Goal: Task Accomplishment & Management: Complete application form

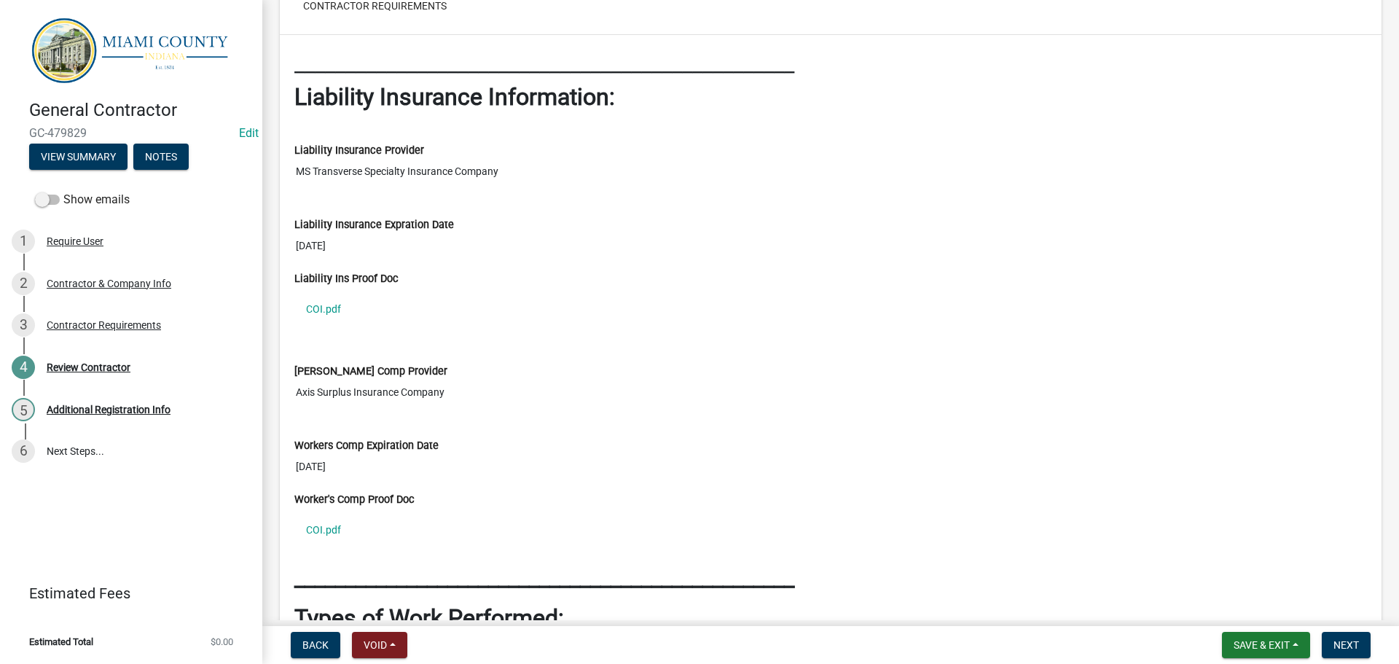
scroll to position [1530, 0]
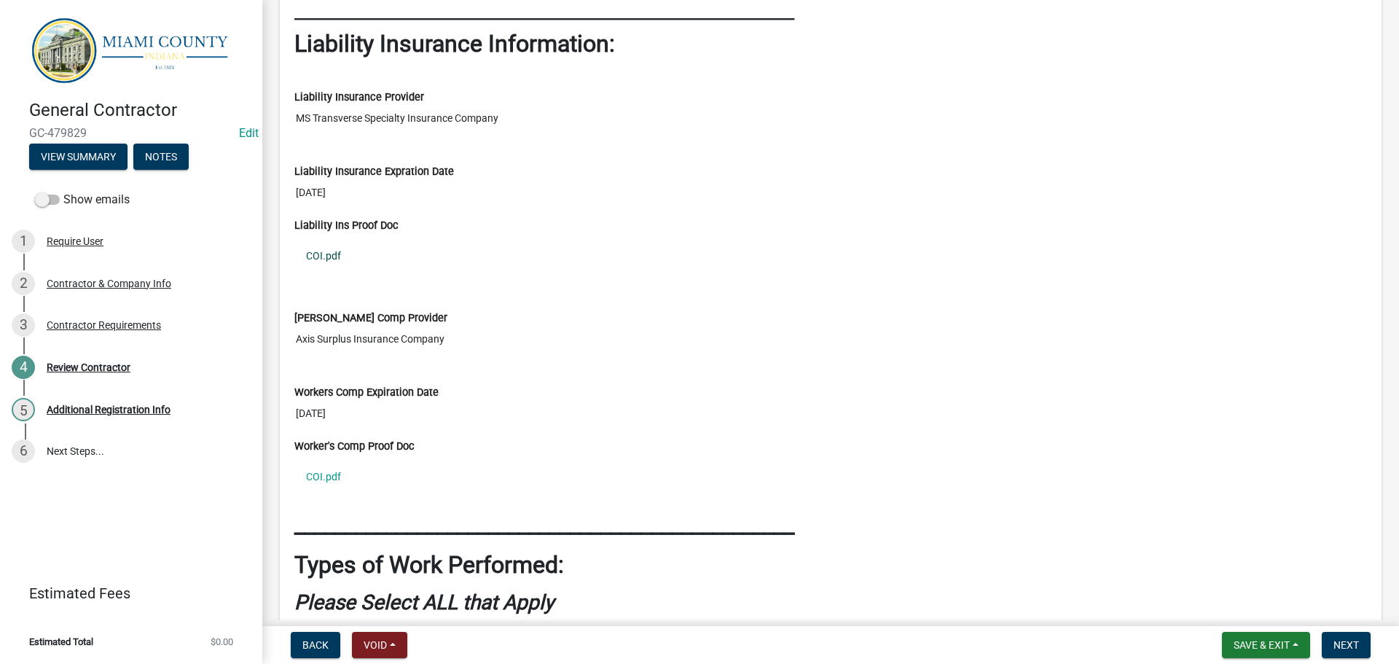
click at [324, 272] on link "COI.pdf" at bounding box center [830, 256] width 1072 height 34
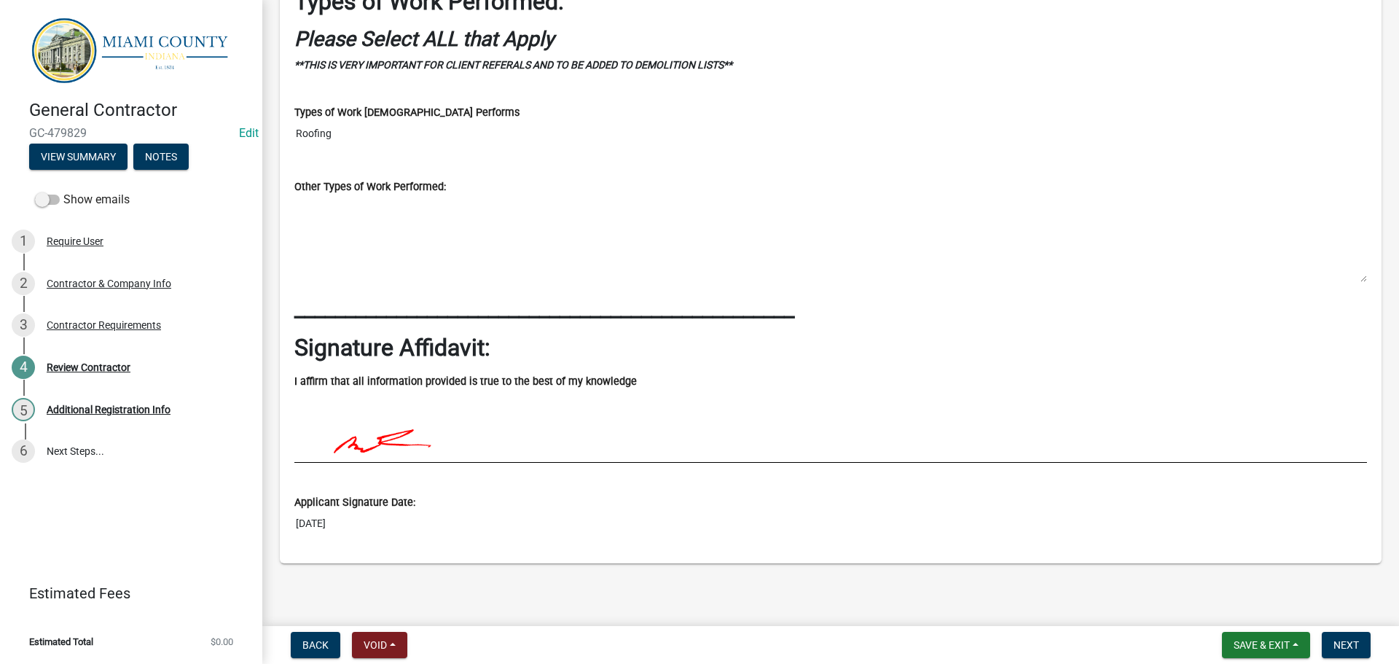
scroll to position [2194, 0]
click at [1333, 639] on span "Next" at bounding box center [1345, 645] width 25 height 12
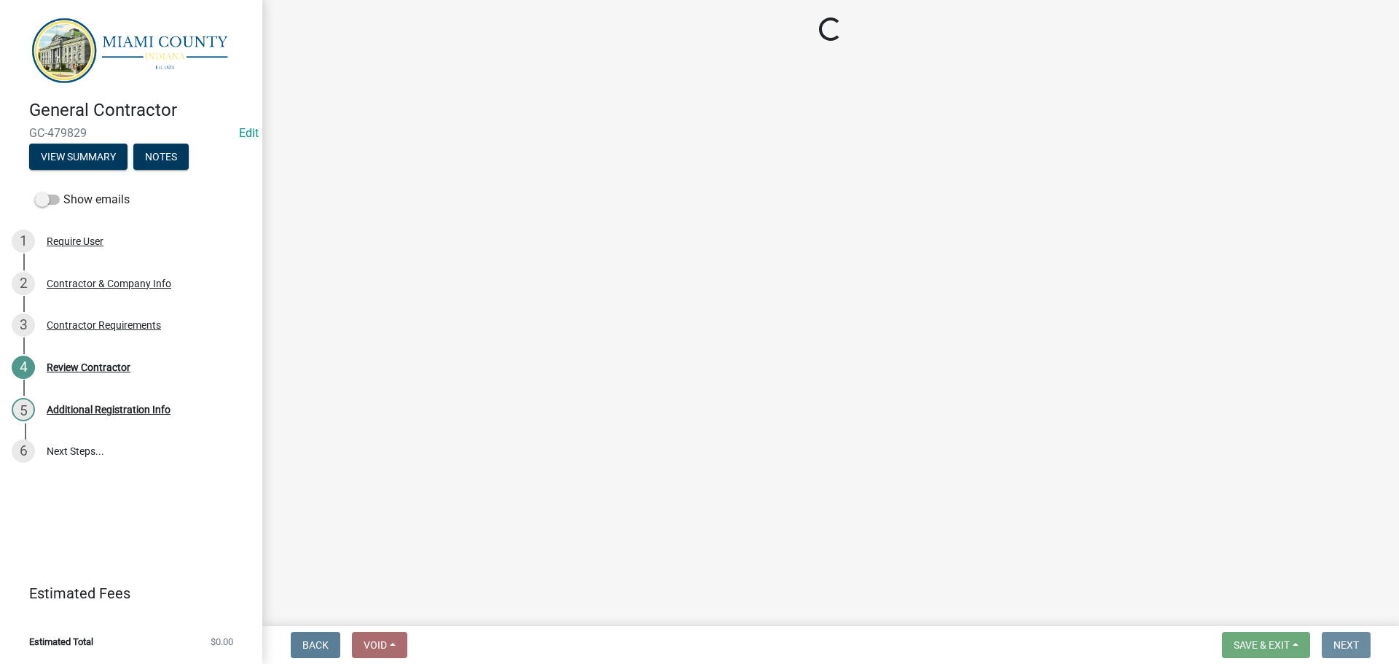
scroll to position [0, 0]
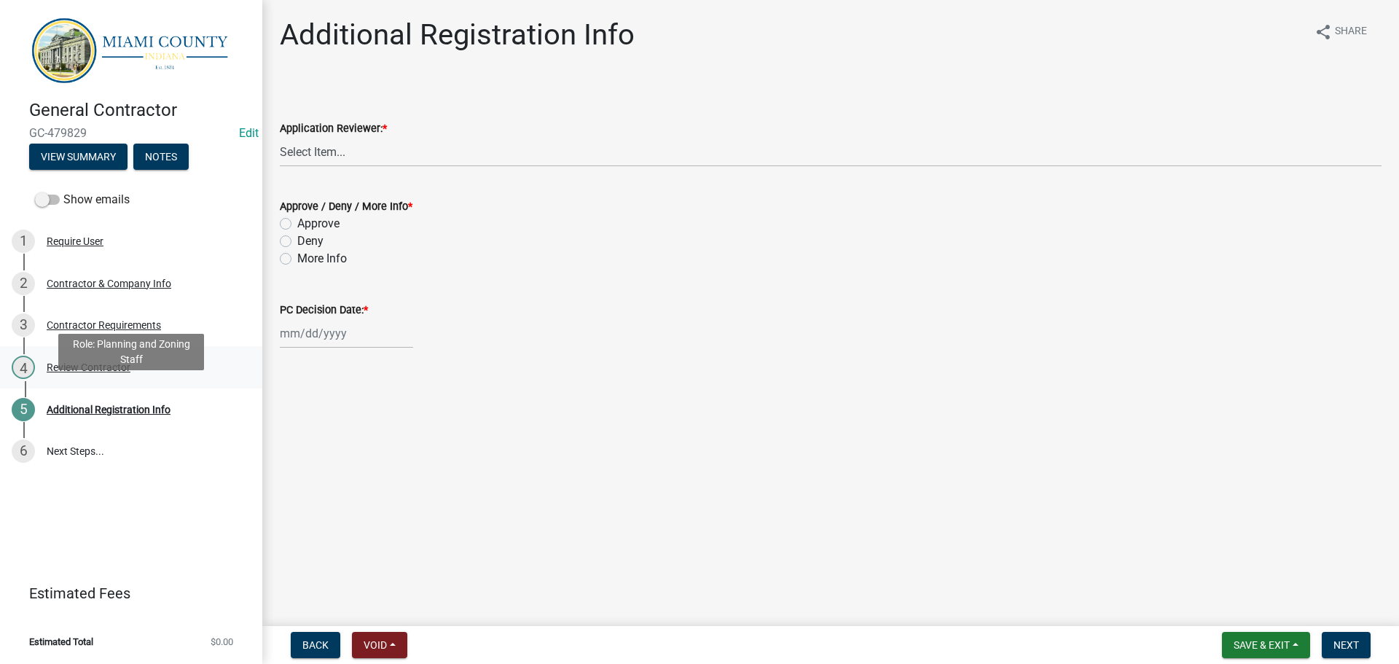
click at [130, 372] on div "Review Contractor" at bounding box center [89, 367] width 84 height 10
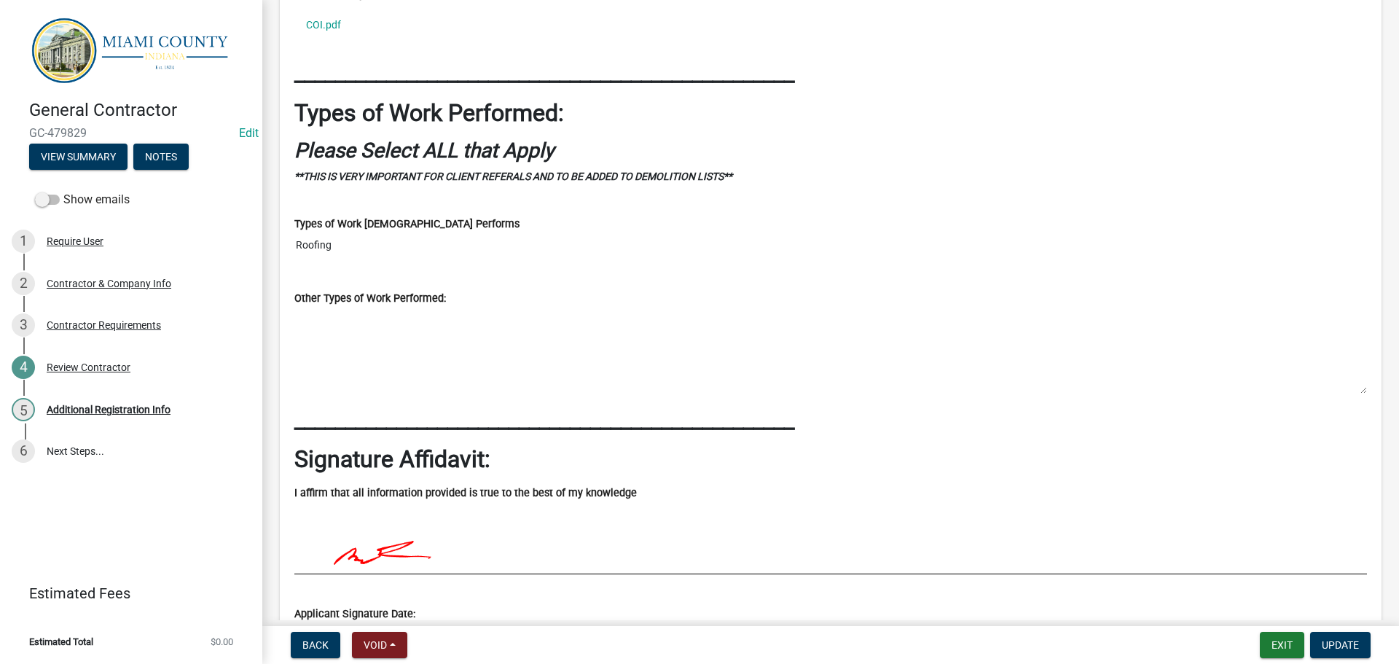
scroll to position [2413, 0]
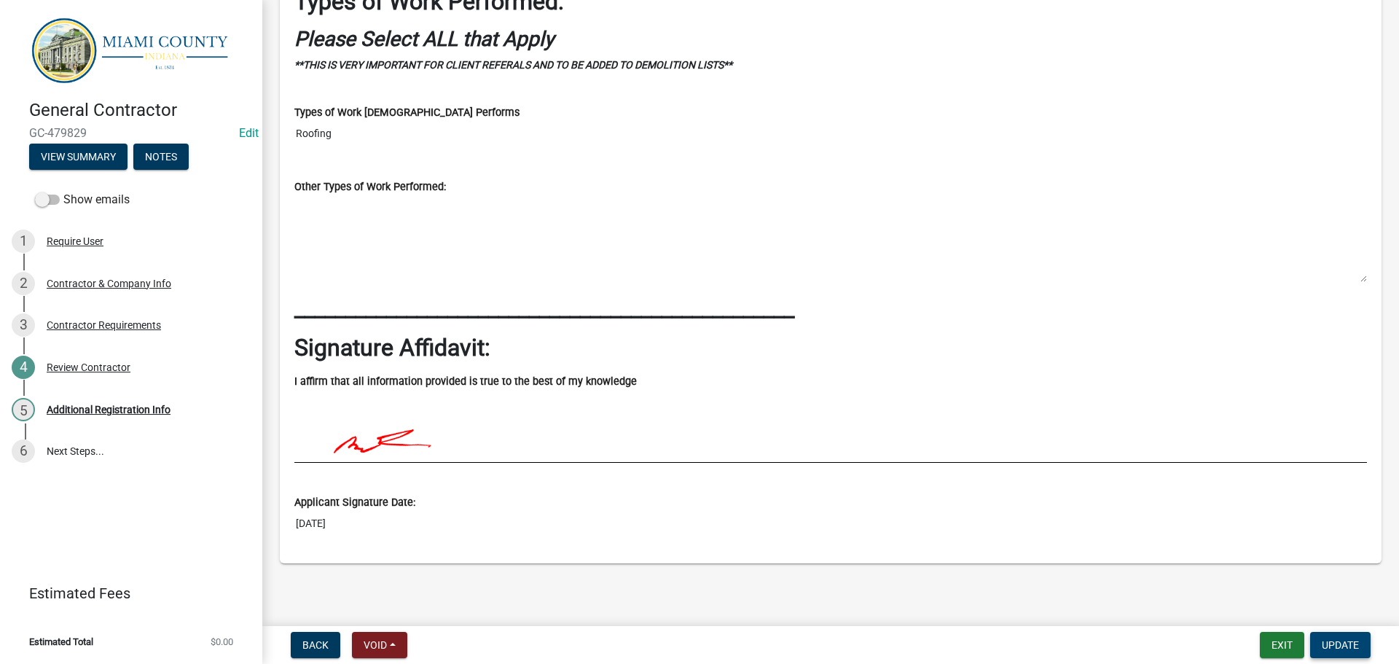
click at [1342, 644] on span "Update" at bounding box center [1339, 645] width 37 height 12
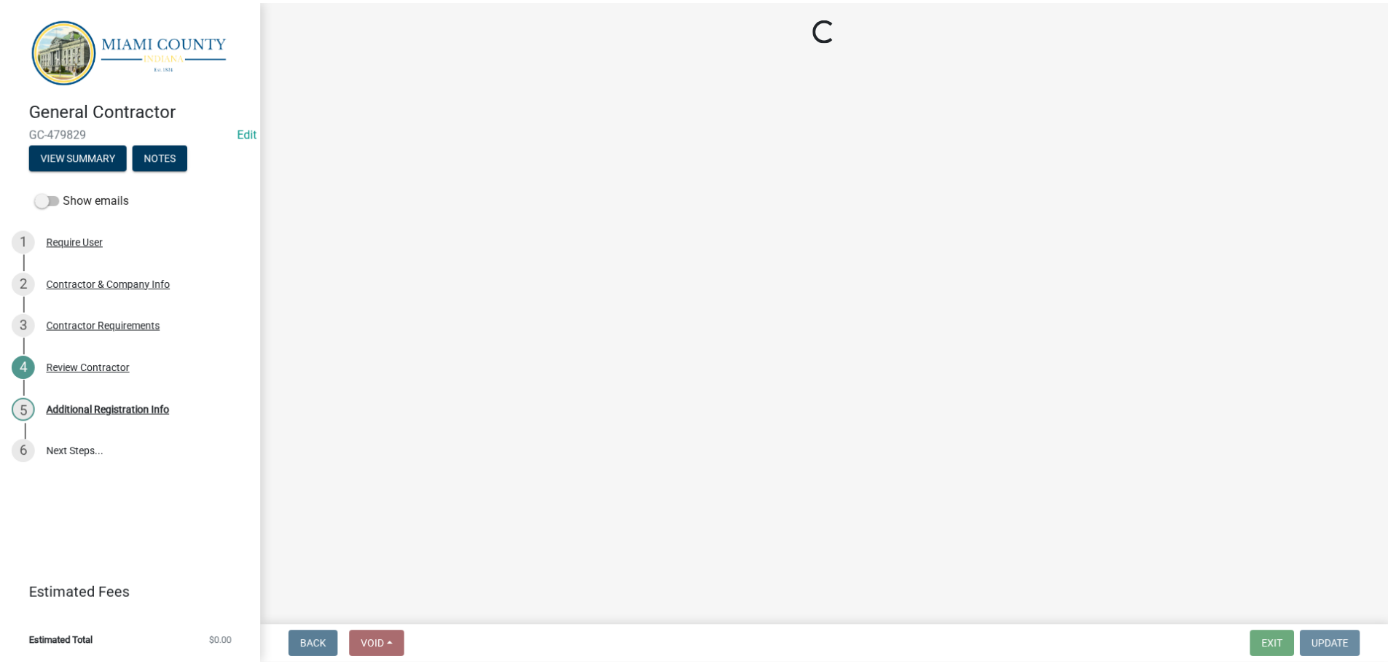
scroll to position [0, 0]
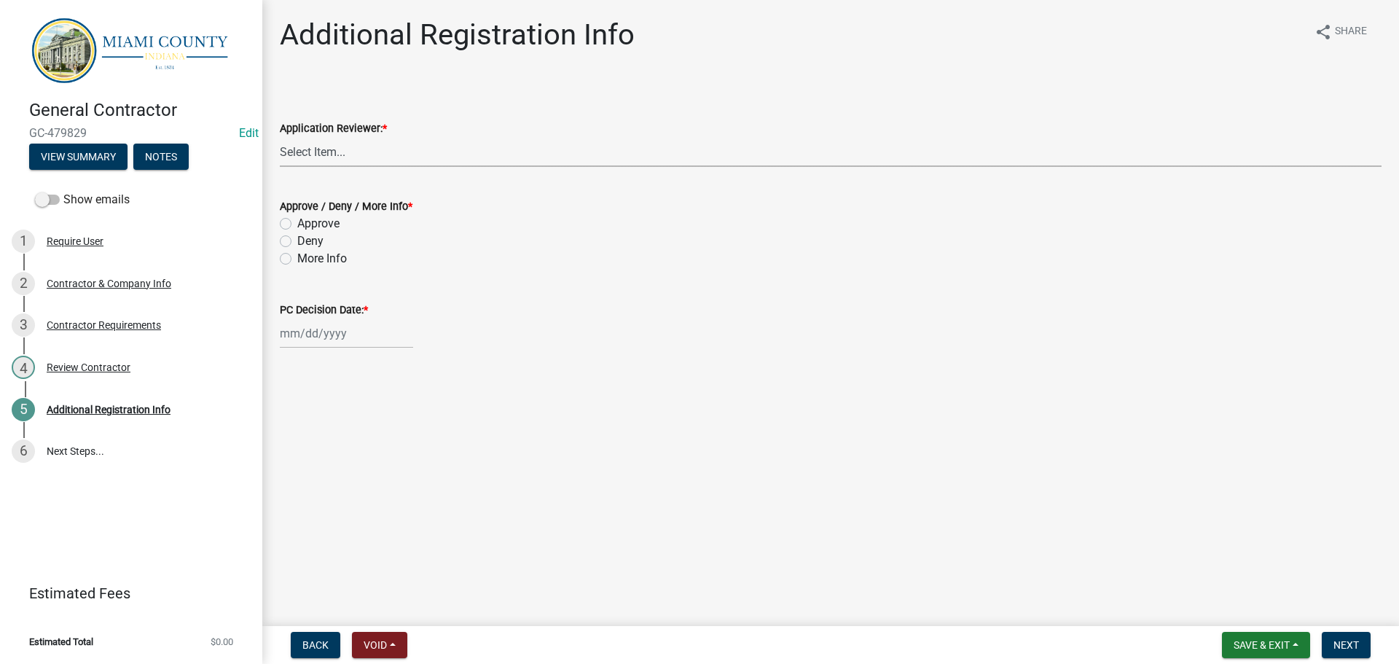
click at [333, 167] on select "Select Item... [PERSON_NAME] [PERSON_NAME] Brooklyn [PERSON_NAME]" at bounding box center [830, 152] width 1101 height 30
click at [282, 154] on select "Select Item... [PERSON_NAME] [PERSON_NAME] Brooklyn [PERSON_NAME]" at bounding box center [830, 152] width 1101 height 30
select select "e2ef9a48-81b8-4339-b851-402fdb5abe3d"
click at [304, 232] on label "Approve" at bounding box center [318, 223] width 42 height 17
click at [304, 224] on input "Approve" at bounding box center [301, 219] width 9 height 9
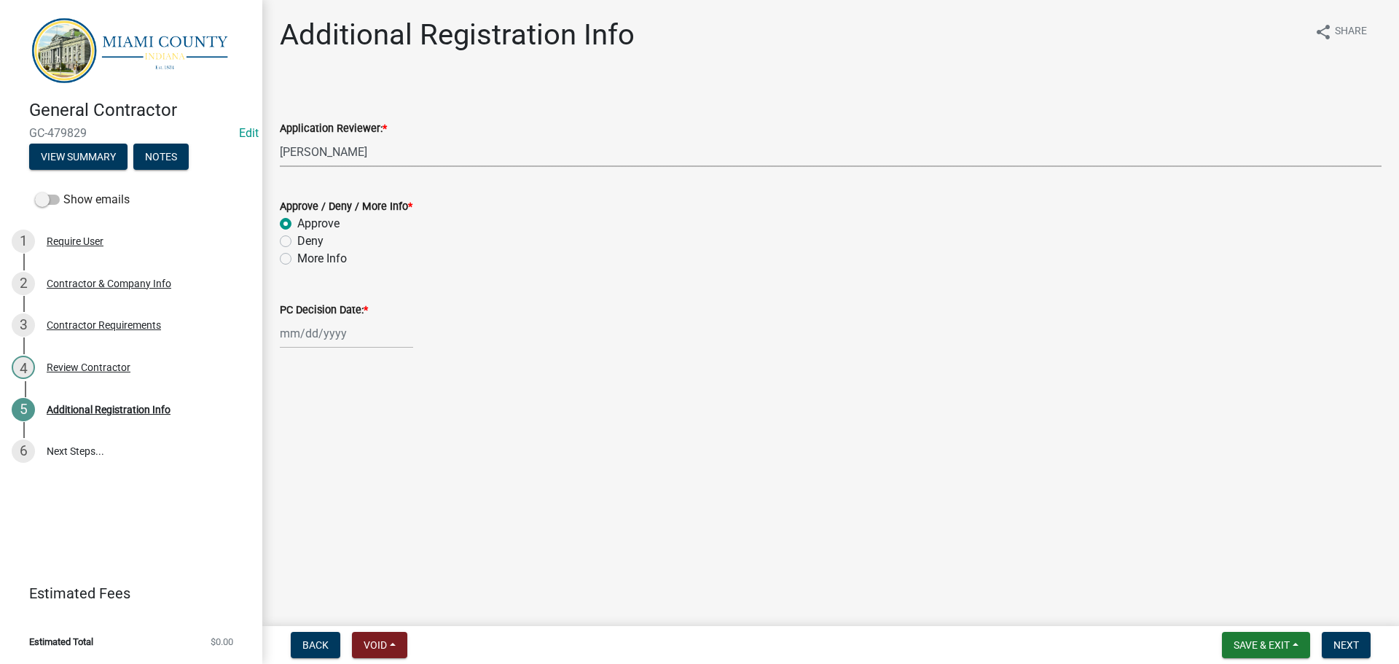
radio input "true"
click at [347, 348] on div at bounding box center [346, 333] width 133 height 30
select select "9"
select select "2025"
click at [352, 477] on div "17" at bounding box center [340, 465] width 23 height 23
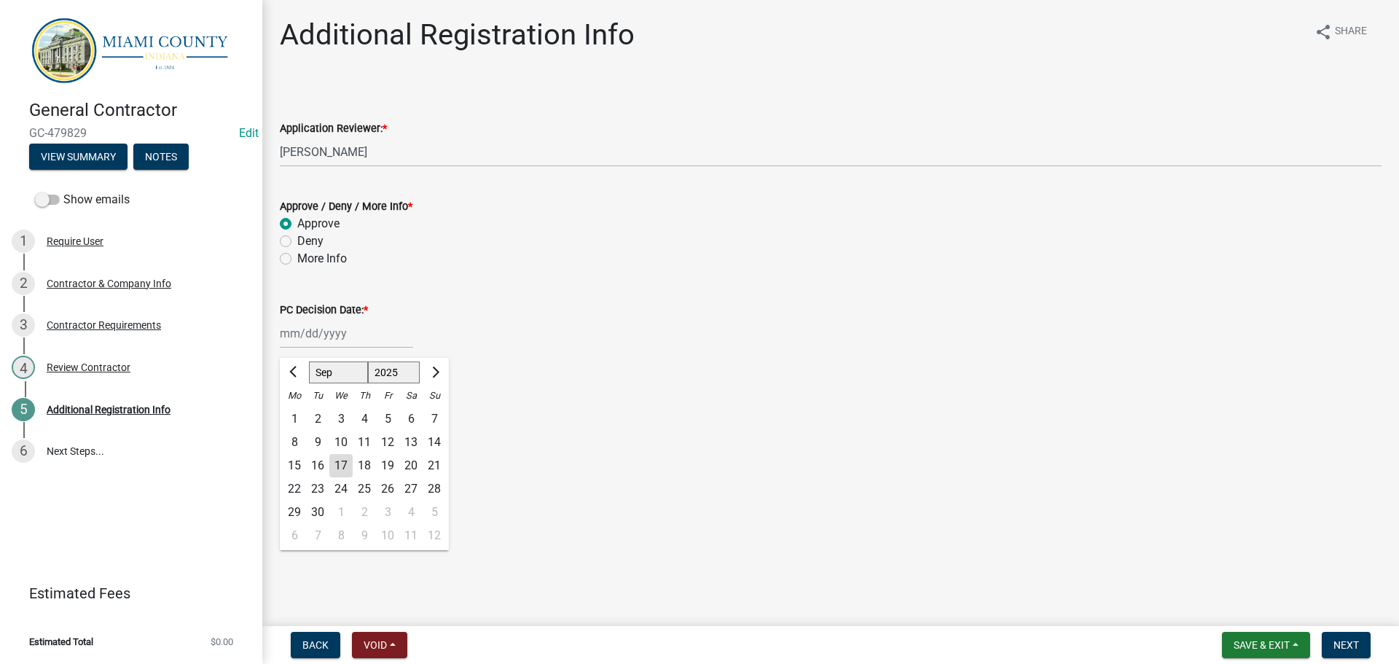
type input "[DATE]"
click at [1335, 648] on span "Next" at bounding box center [1345, 645] width 25 height 12
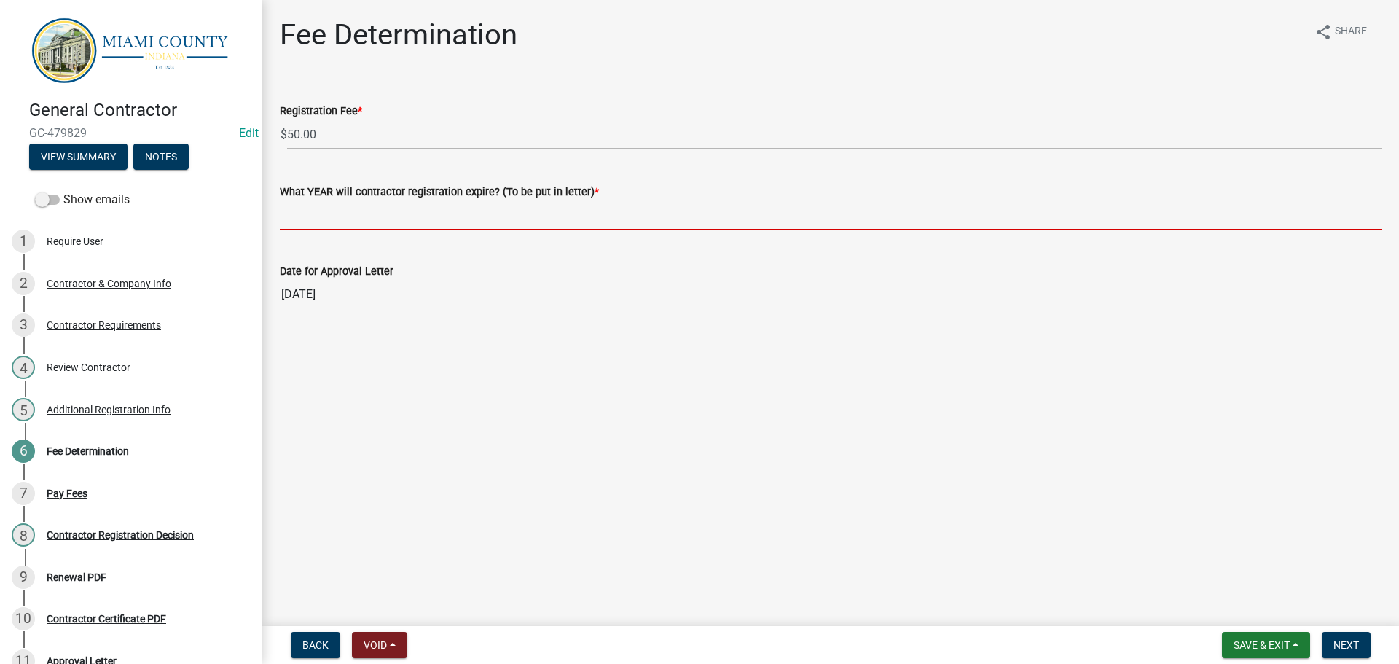
drag, startPoint x: 408, startPoint y: 253, endPoint x: 1074, endPoint y: 221, distance: 666.5
click at [409, 230] on input "What YEAR will contractor registration expire? (To be put in letter) *" at bounding box center [830, 215] width 1101 height 30
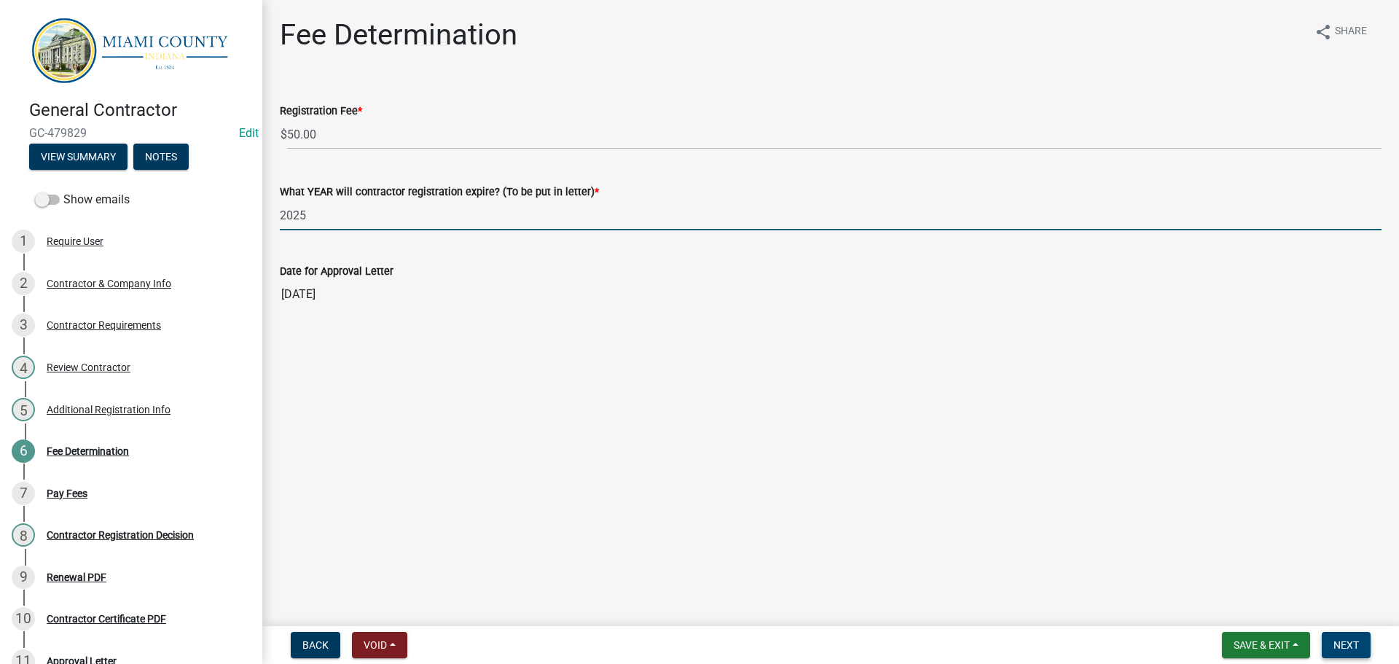
type input "2025"
click at [1337, 633] on button "Next" at bounding box center [1345, 645] width 49 height 26
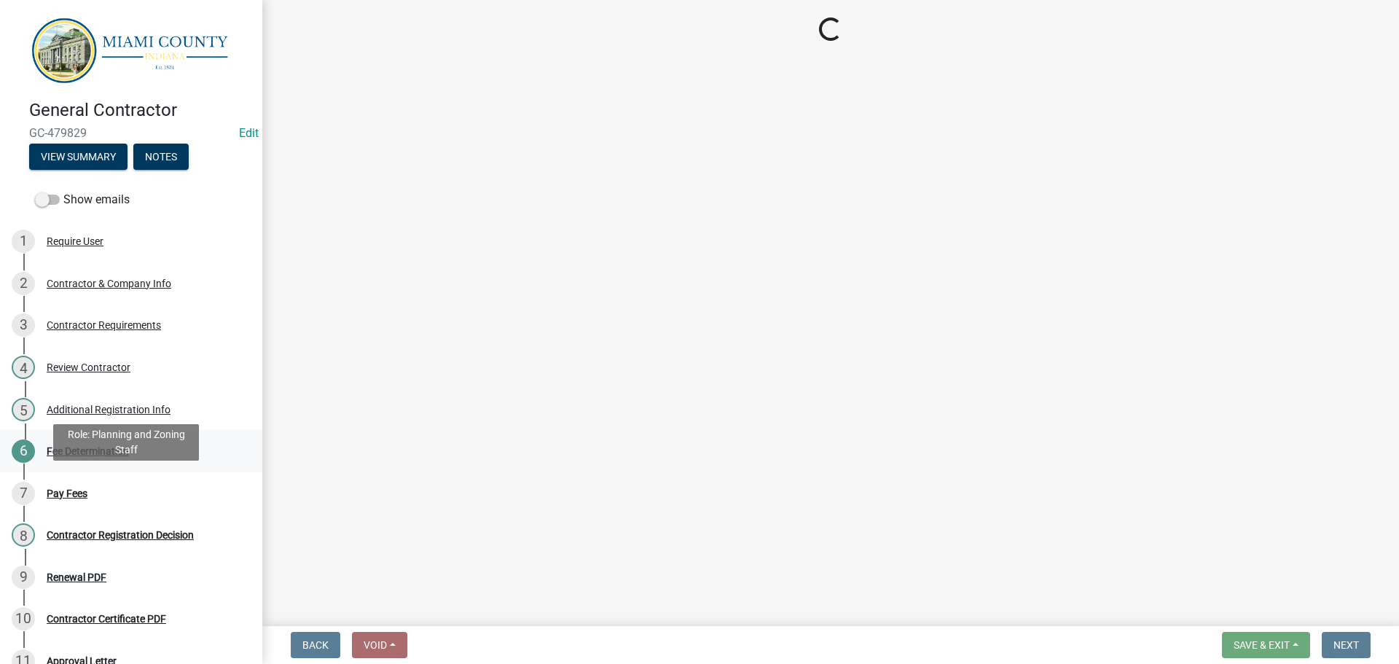
select select "3: 3"
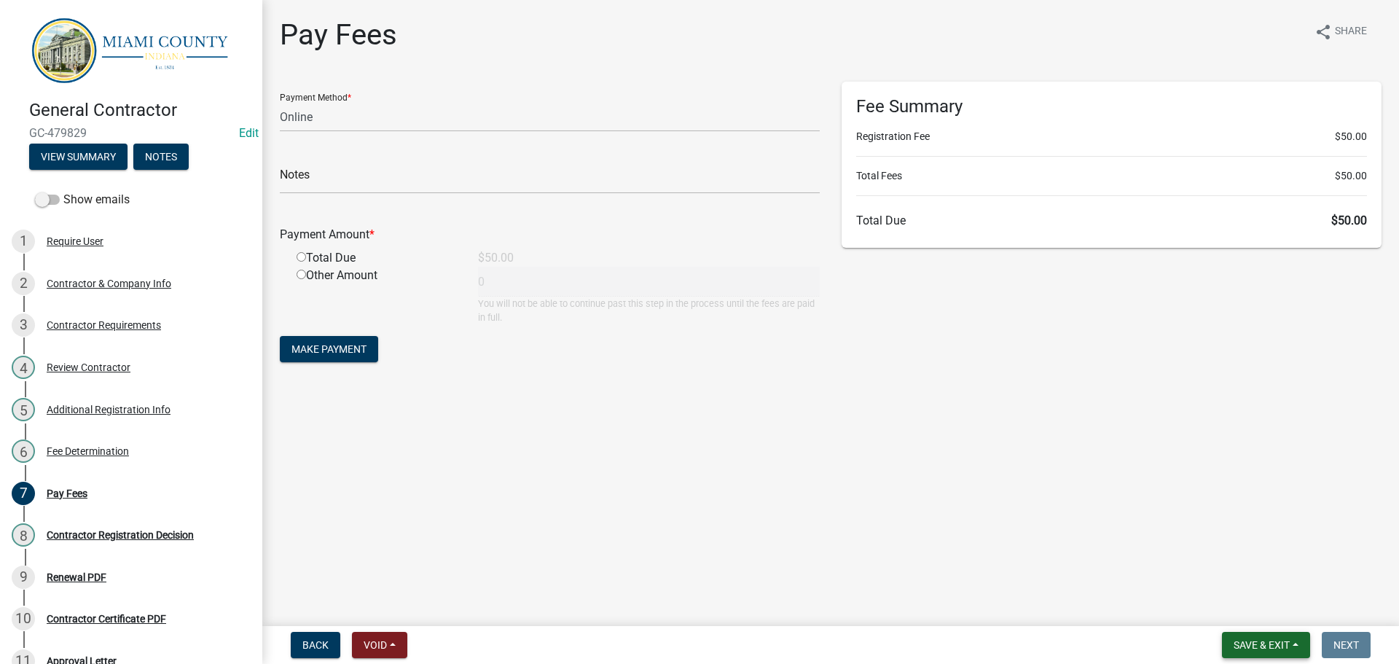
click at [1240, 639] on span "Save & Exit" at bounding box center [1261, 645] width 56 height 12
click at [1219, 586] on button "Save & Exit" at bounding box center [1251, 603] width 117 height 35
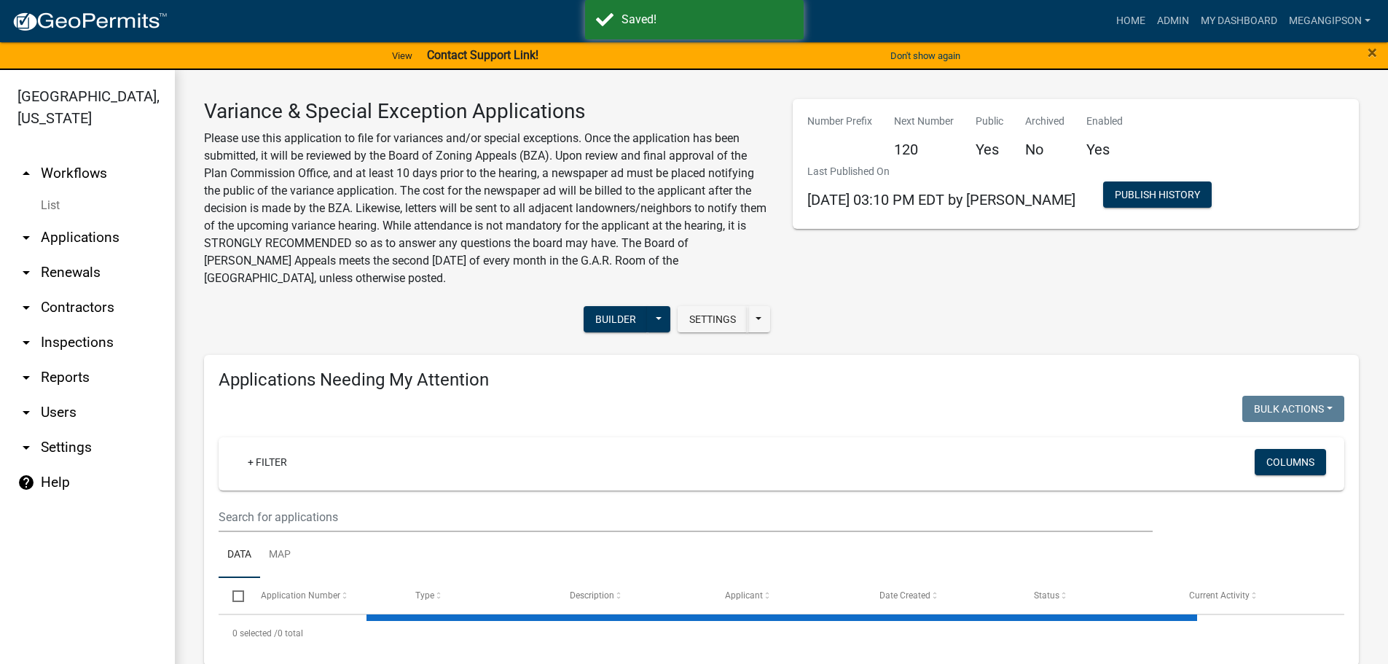
select select "3: 100"
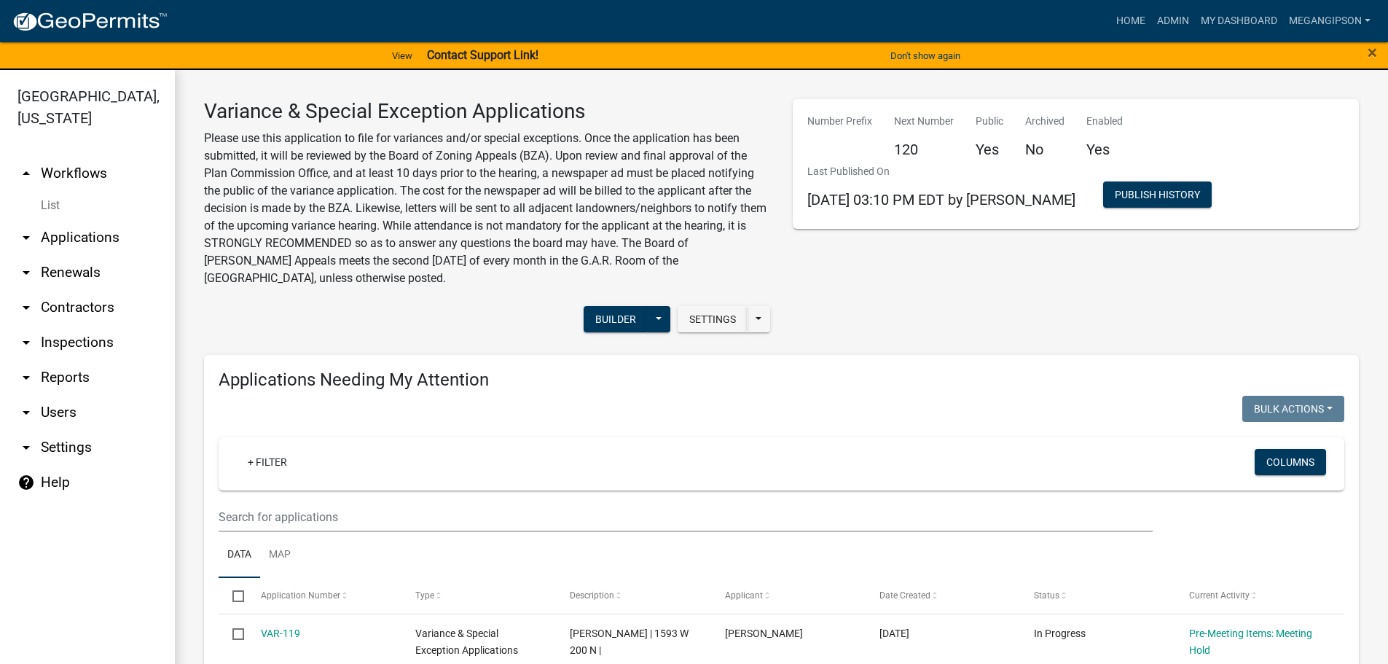
click at [957, 343] on div "Number Prefix Next Number 120 Public Yes Archived No Enabled Yes Last Published…" at bounding box center [1076, 221] width 589 height 244
select select "3: 100"
click at [79, 255] on link "arrow_drop_down Applications" at bounding box center [87, 237] width 175 height 35
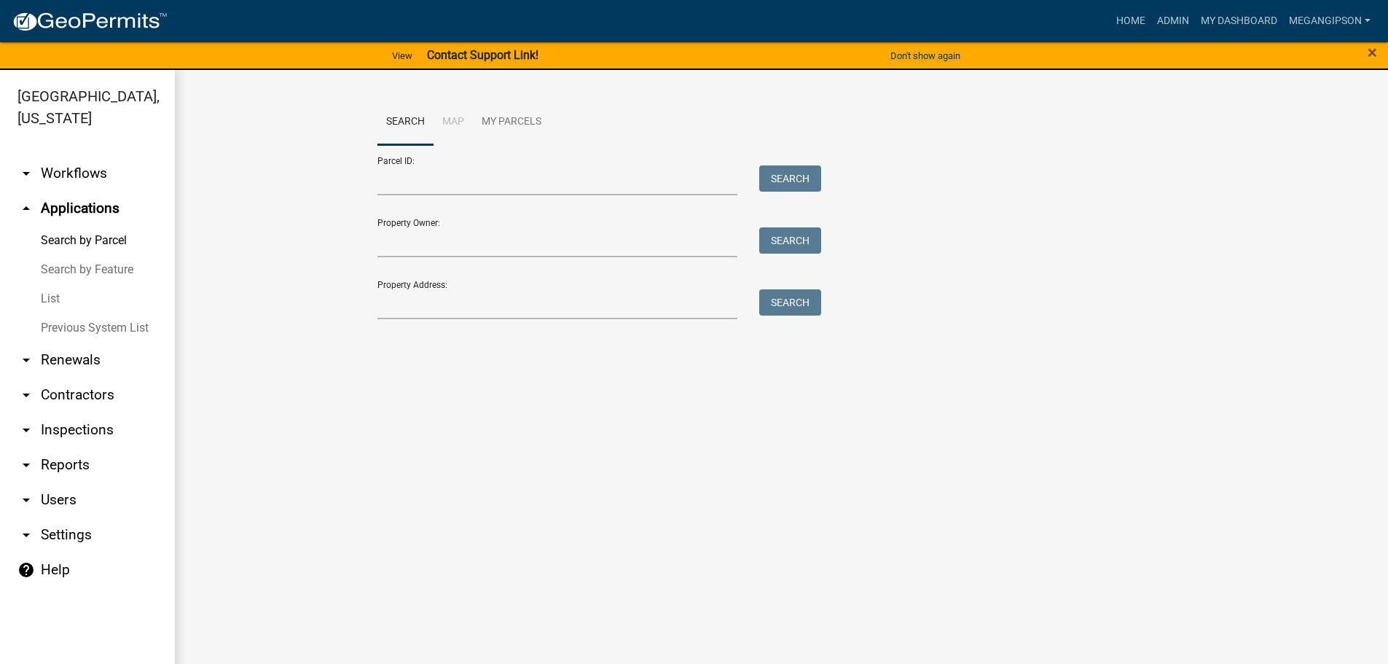
click at [63, 313] on link "List" at bounding box center [87, 298] width 175 height 29
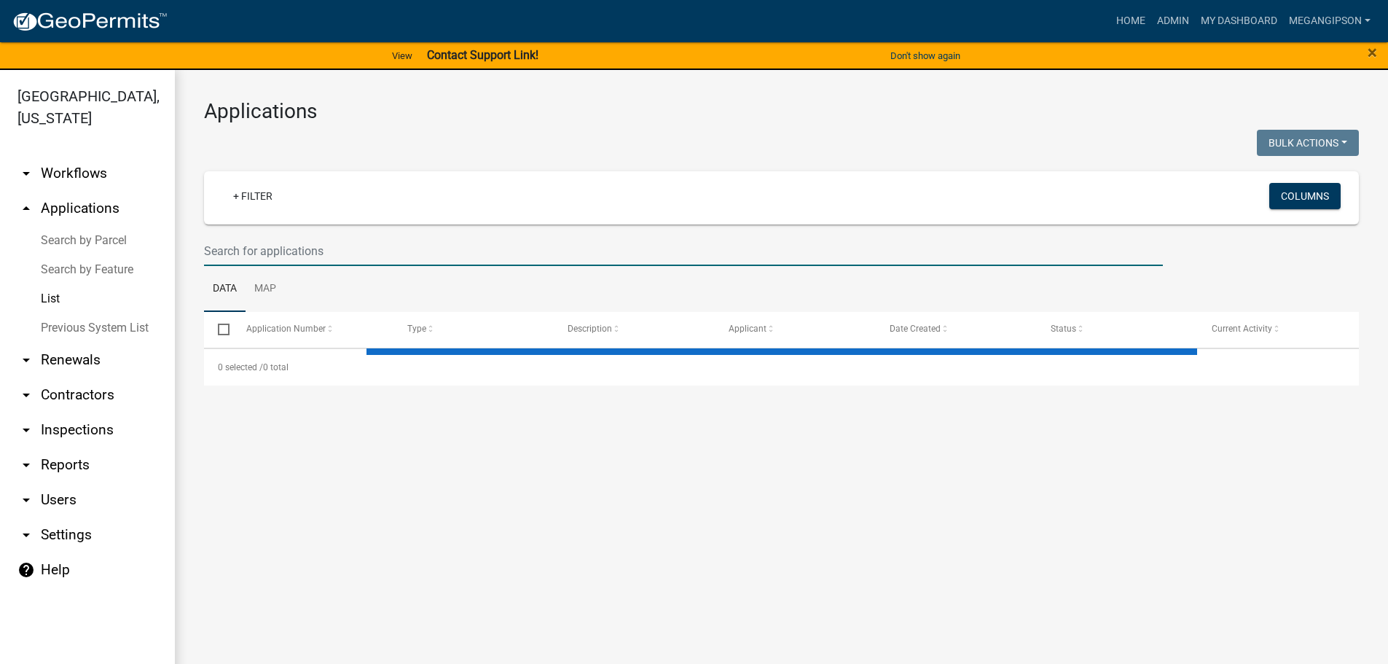
click at [261, 266] on input "text" at bounding box center [683, 251] width 959 height 30
select select "3: 100"
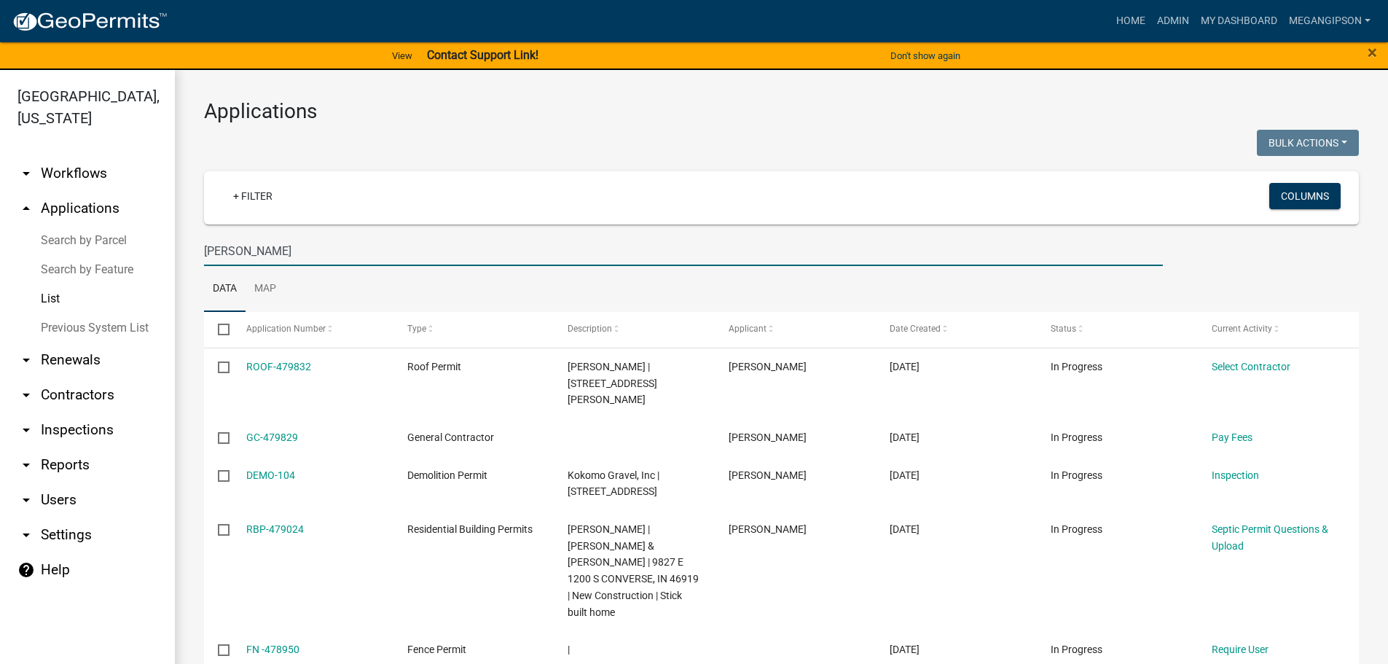
type input "hudson"
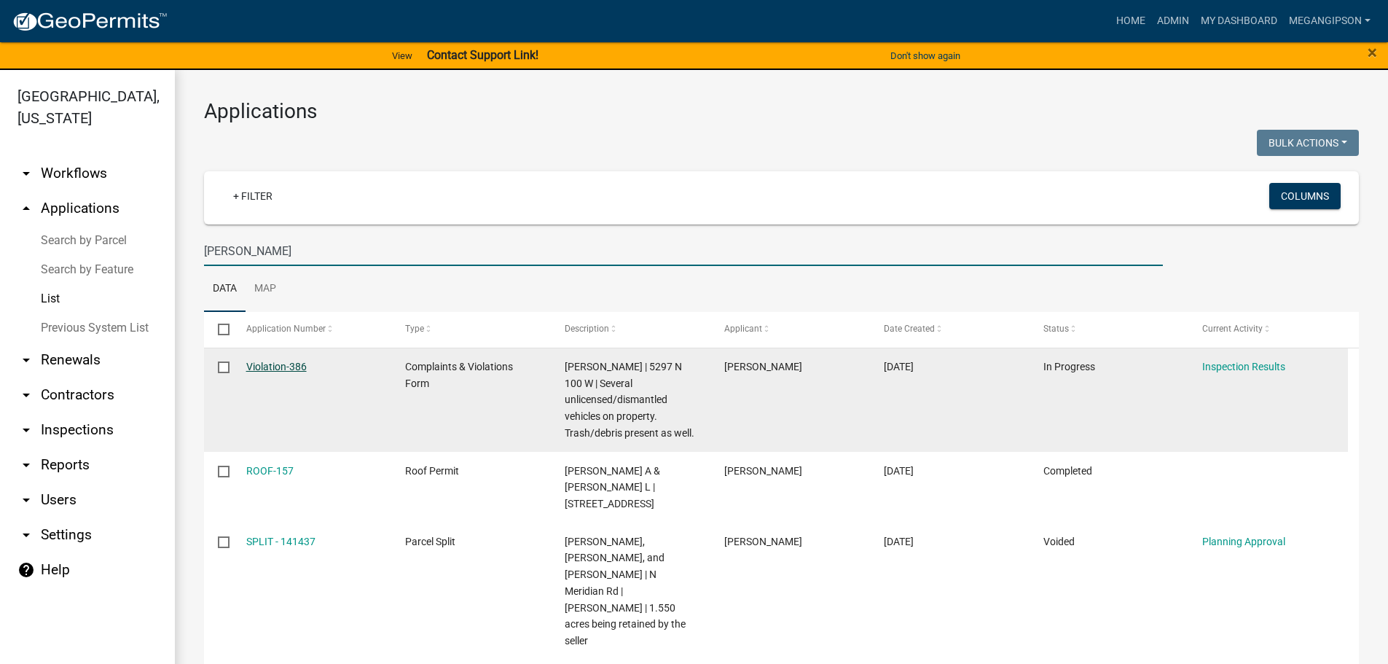
click at [294, 372] on link "Violation-386" at bounding box center [276, 367] width 60 height 12
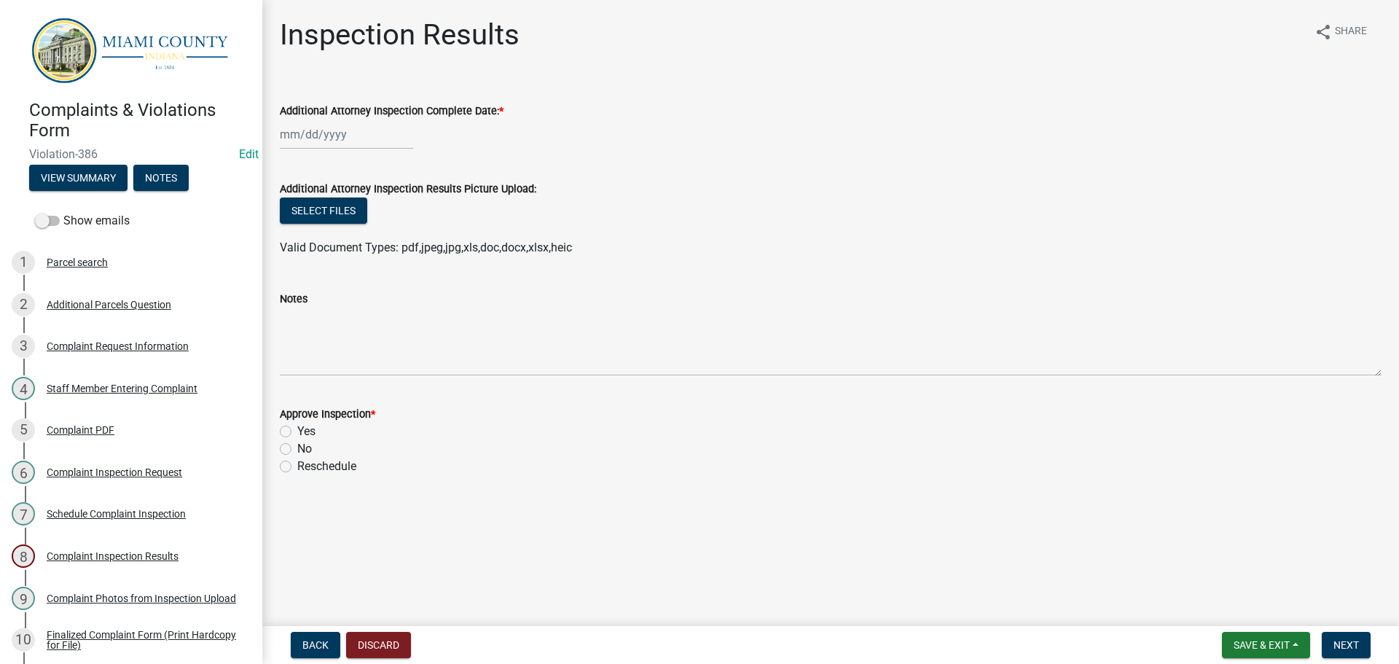
click at [168, 161] on span "Violation-386" at bounding box center [131, 154] width 204 height 14
click at [170, 189] on button "Notes" at bounding box center [160, 178] width 55 height 26
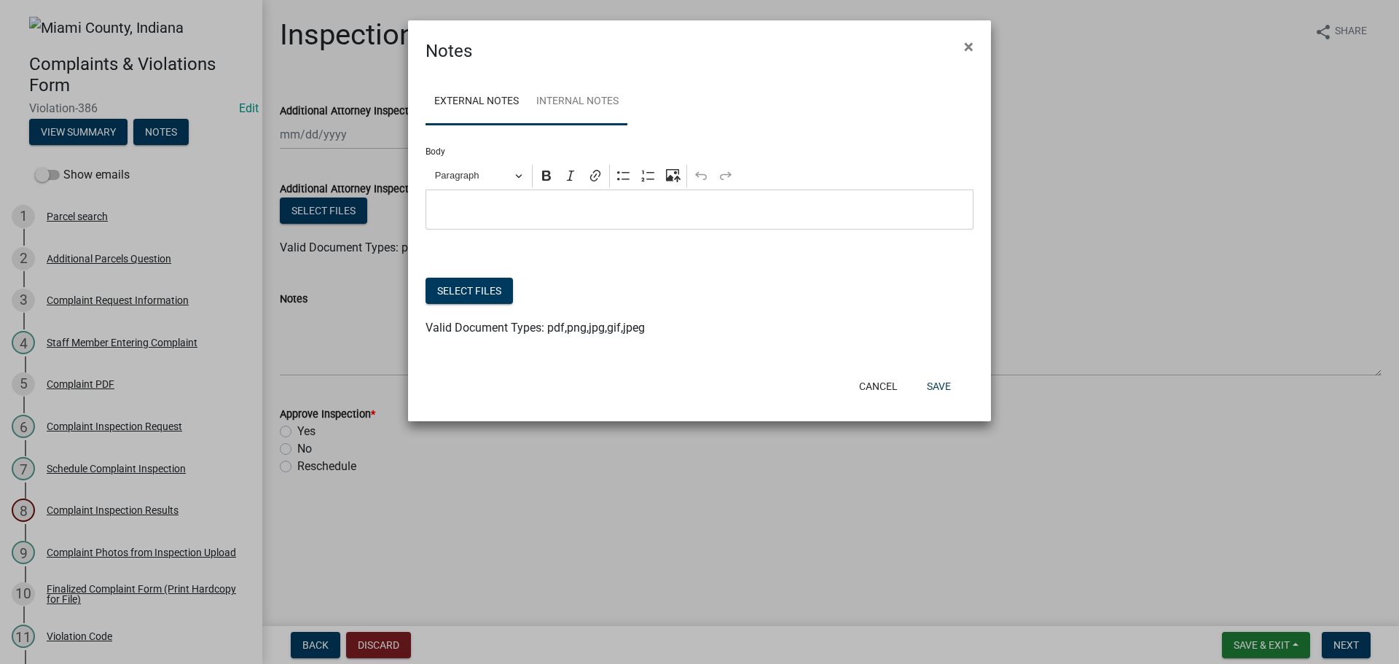
click at [591, 117] on link "Internal Notes" at bounding box center [577, 102] width 100 height 47
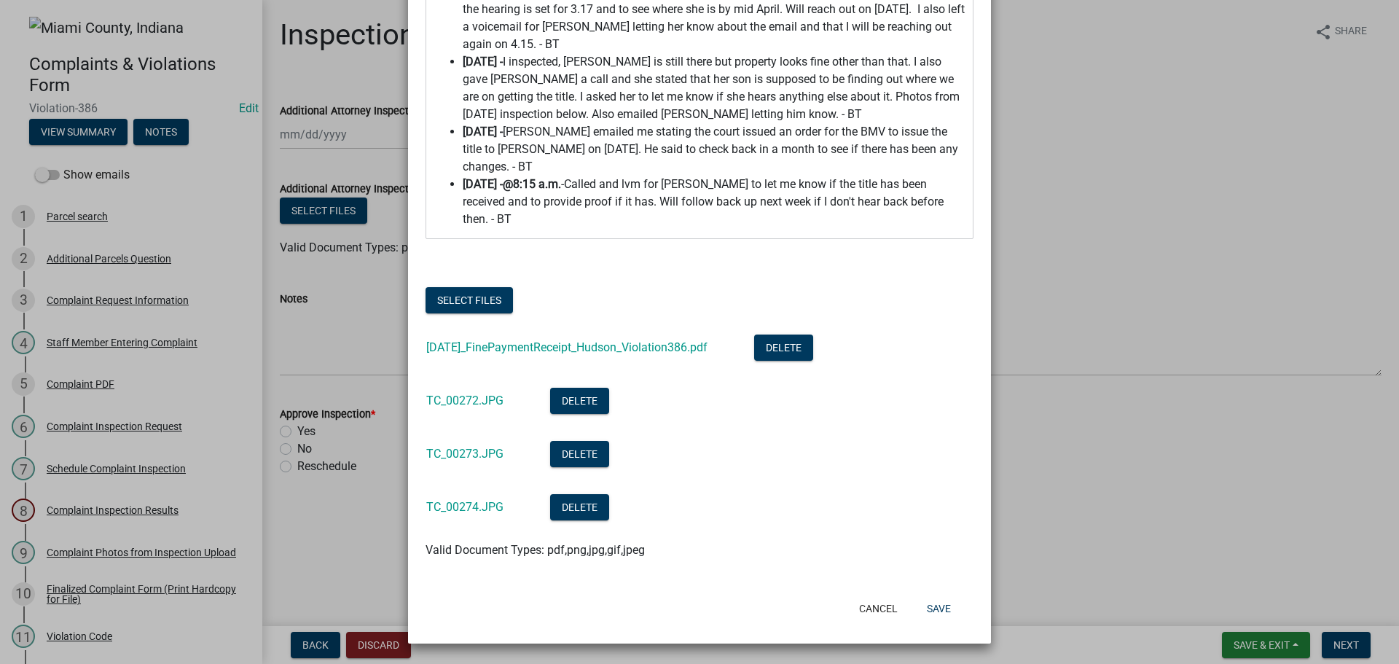
scroll to position [1495, 0]
click at [847, 603] on button "Cancel" at bounding box center [878, 608] width 62 height 26
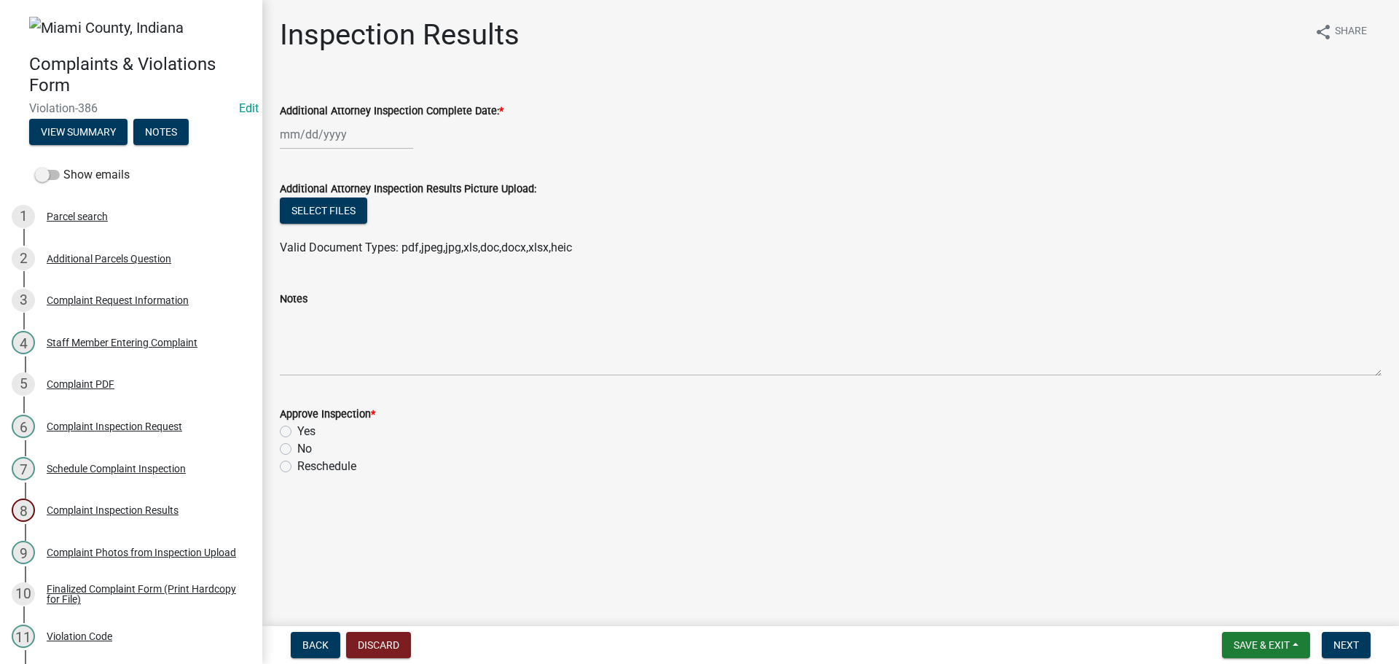
click at [631, 567] on main "Inspection Results share Share Additional Attorney Inspection Complete Date: * …" at bounding box center [830, 310] width 1136 height 620
